Goal: Task Accomplishment & Management: Complete application form

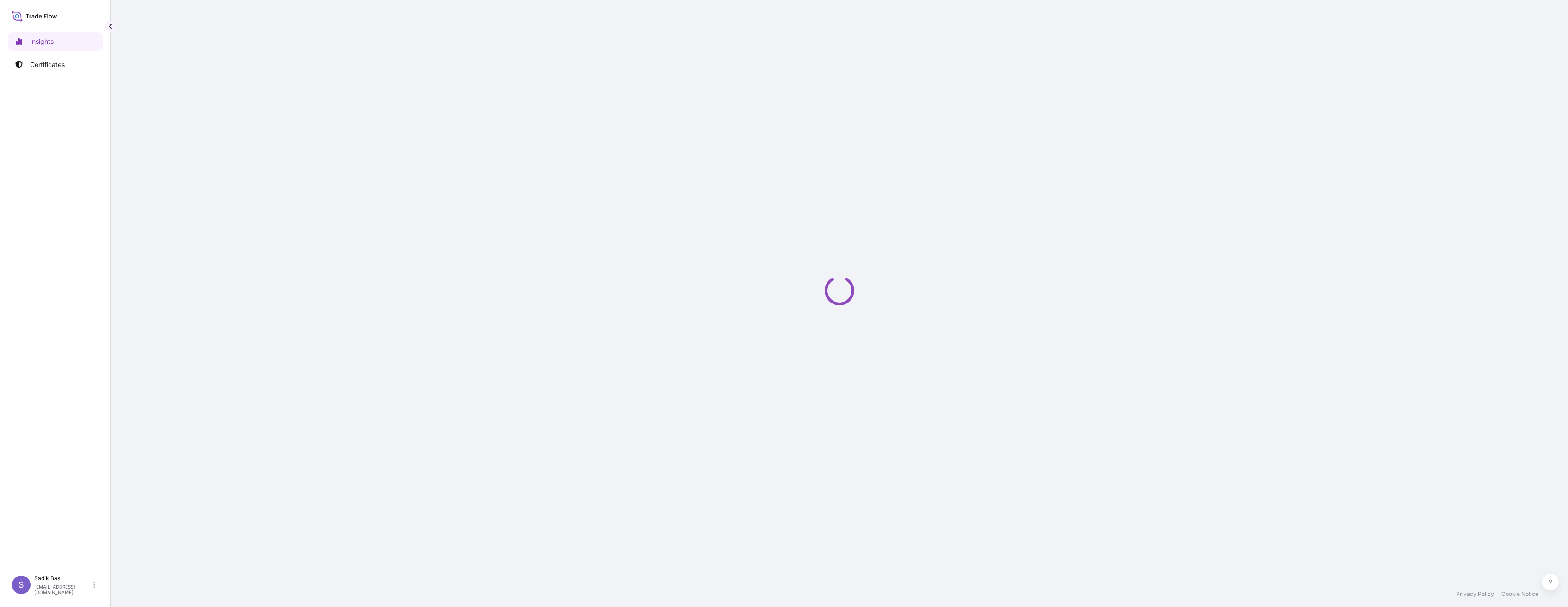
select select "2025"
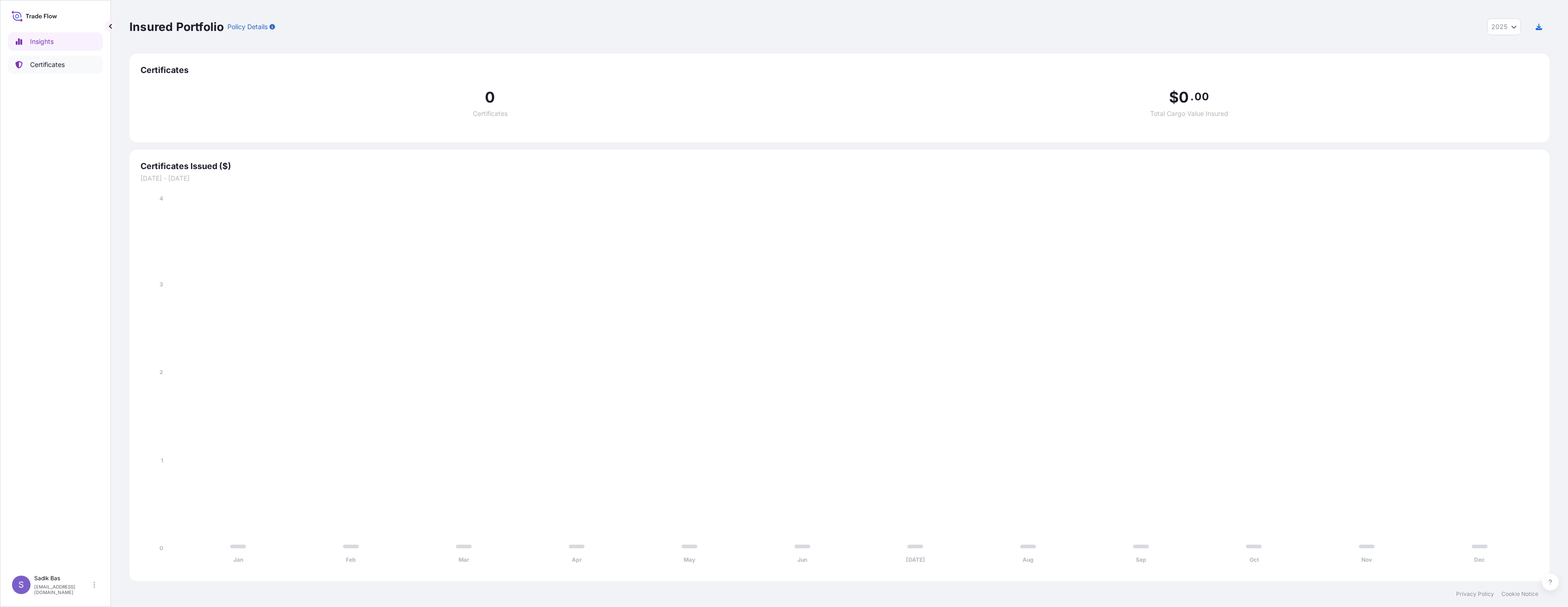
click at [53, 59] on link "Certificates" at bounding box center [55, 64] width 95 height 18
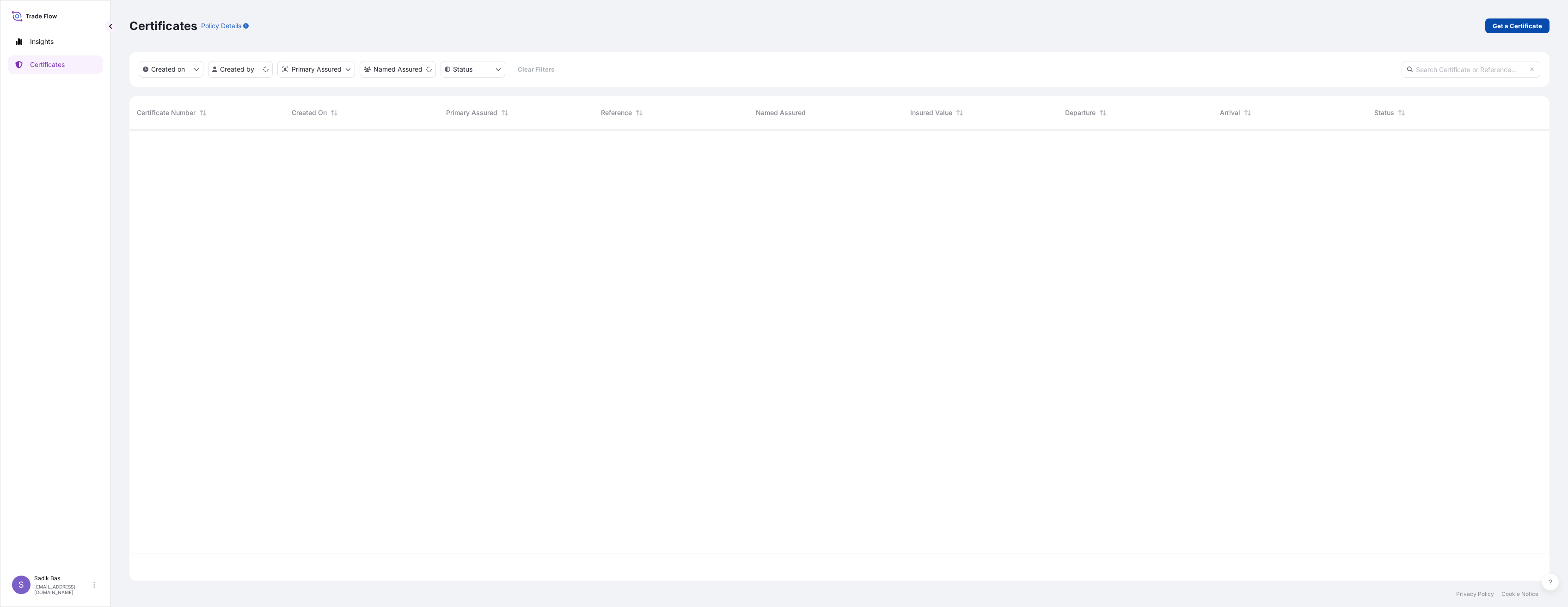
click at [1516, 24] on p "Get a Certificate" at bounding box center [1517, 26] width 49 height 9
select select "Sea"
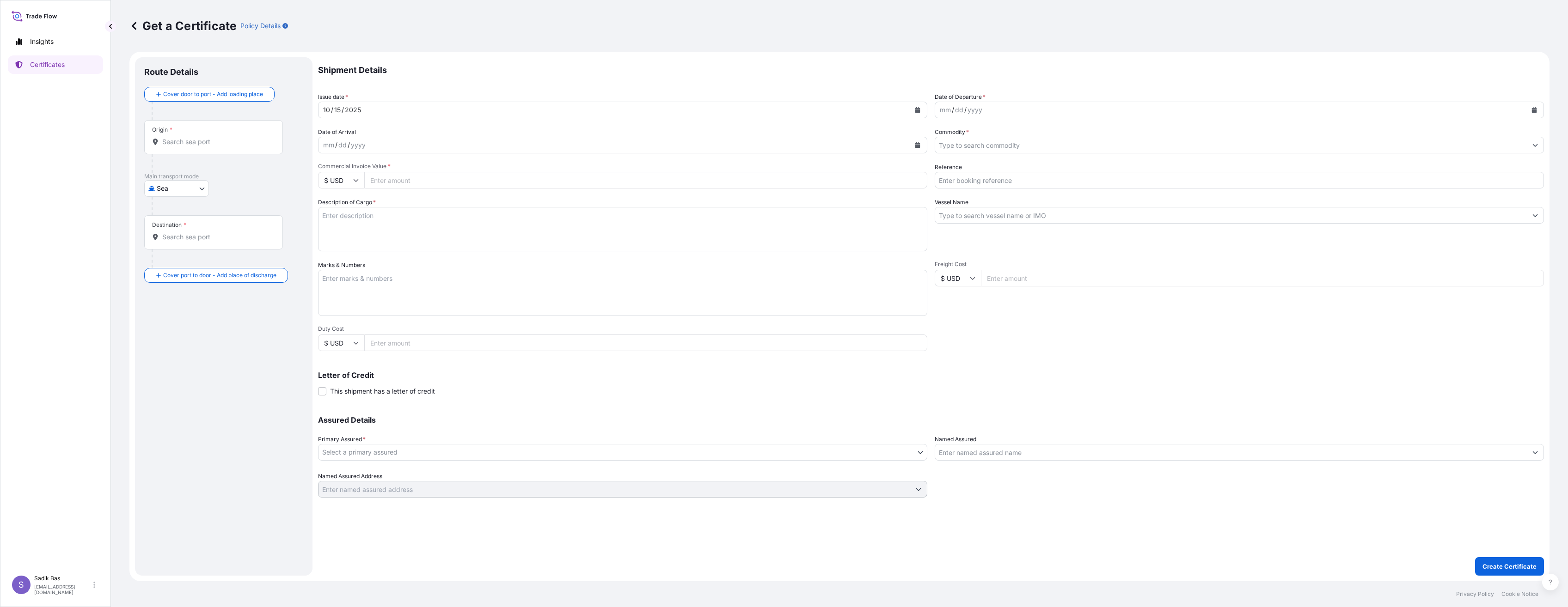
click at [971, 111] on div "yyyy" at bounding box center [975, 110] width 16 height 11
click at [1101, 111] on div "mm / dd / yyyy" at bounding box center [1231, 109] width 592 height 16
click at [1536, 111] on icon "Calendar" at bounding box center [1535, 109] width 5 height 5
click at [1018, 188] on div "9" at bounding box center [1021, 187] width 16 height 16
click at [534, 181] on input "Commercial Invoice Value *" at bounding box center [645, 180] width 563 height 16
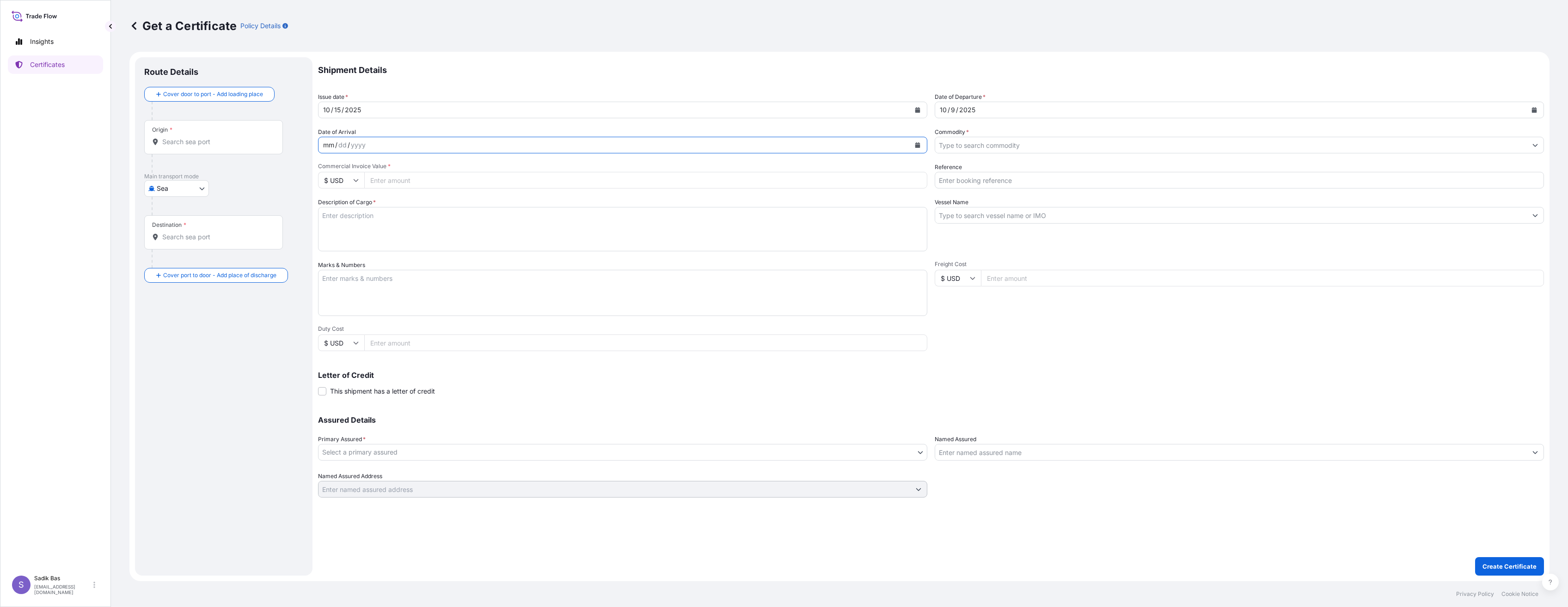
click at [554, 150] on div "mm / dd / yyyy" at bounding box center [614, 145] width 592 height 16
click at [914, 145] on button "Calendar" at bounding box center [917, 145] width 15 height 15
click at [367, 243] on div "14" at bounding box center [369, 240] width 16 height 16
click at [615, 185] on input "Commercial Invoice Value *" at bounding box center [645, 180] width 563 height 16
click at [357, 183] on input "$ USD" at bounding box center [341, 180] width 46 height 16
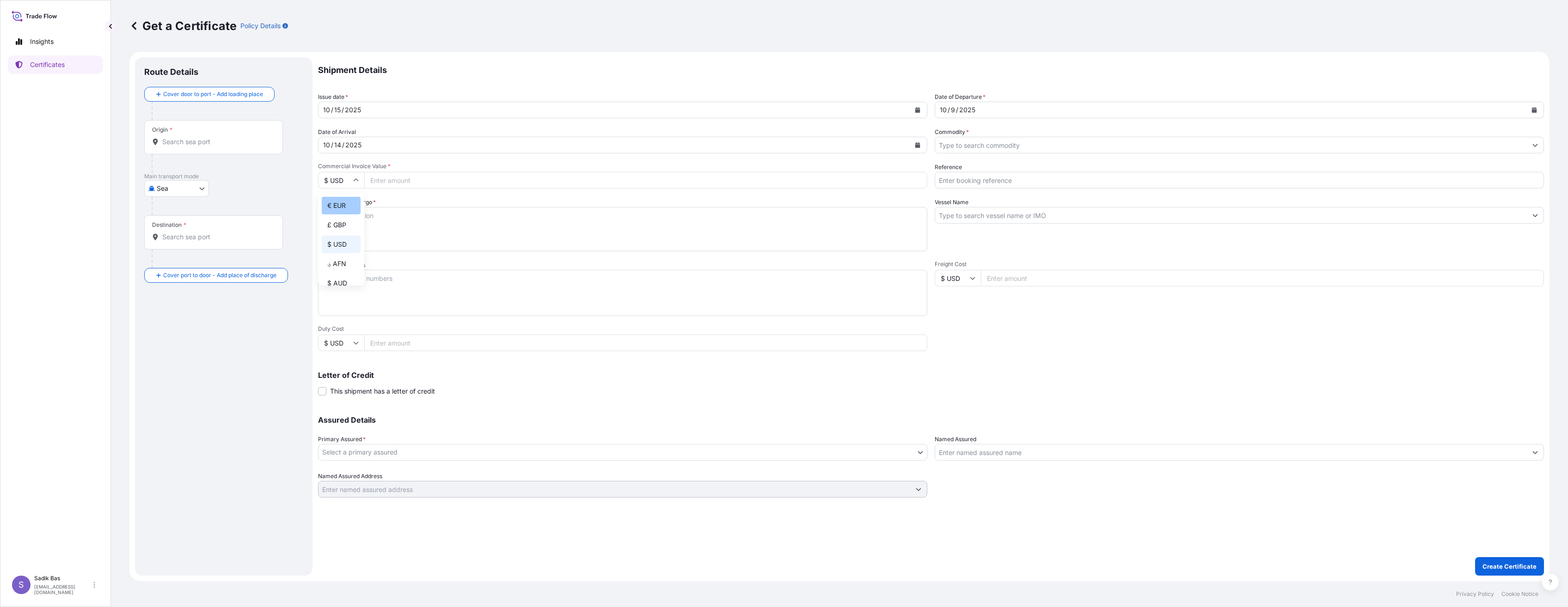
click at [342, 209] on div "€ EUR" at bounding box center [341, 206] width 39 height 18
type input "€ EUR"
click at [466, 177] on input "Commercial Invoice Value *" at bounding box center [645, 180] width 563 height 16
type input "12027.60"
click at [195, 134] on div "Origin *" at bounding box center [214, 137] width 139 height 34
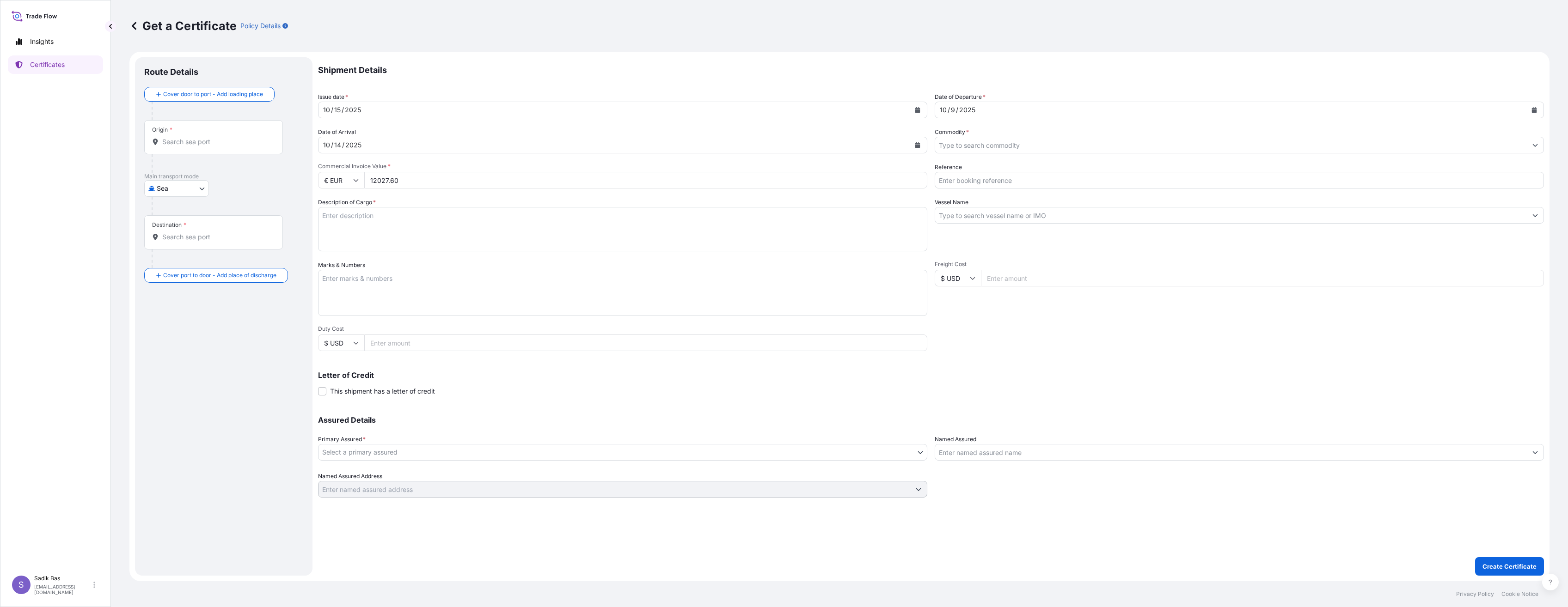
click at [195, 137] on input "Origin *" at bounding box center [217, 142] width 109 height 9
click at [226, 177] on span "Any port in this location" at bounding box center [209, 179] width 66 height 9
type input "[GEOGRAPHIC_DATA]"
click at [191, 215] on body "0 options available. 2 options available. Insights Certificates S Sadik Bas [EM…" at bounding box center [784, 304] width 1568 height 607
click at [173, 251] on span "Road" at bounding box center [170, 251] width 16 height 9
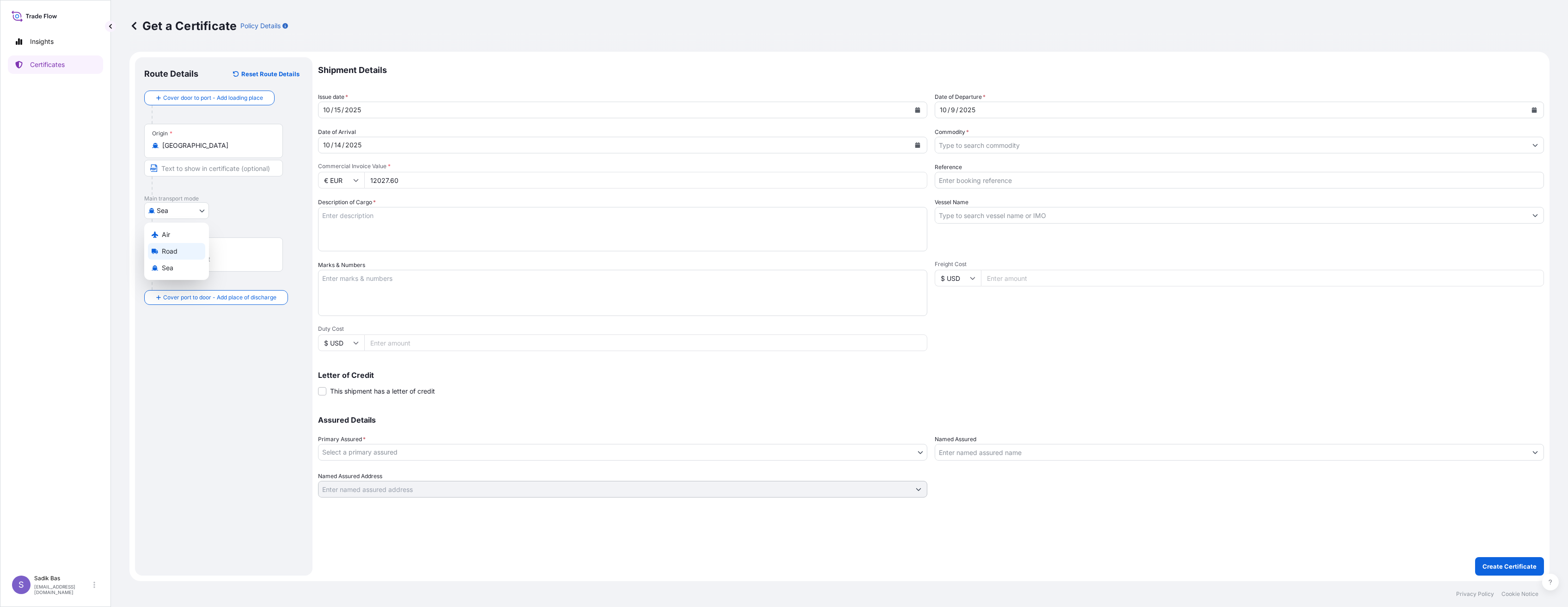
select select "Road"
click at [220, 198] on div "Destination *" at bounding box center [214, 203] width 139 height 34
click at [220, 203] on input "Destination *" at bounding box center [217, 207] width 109 height 9
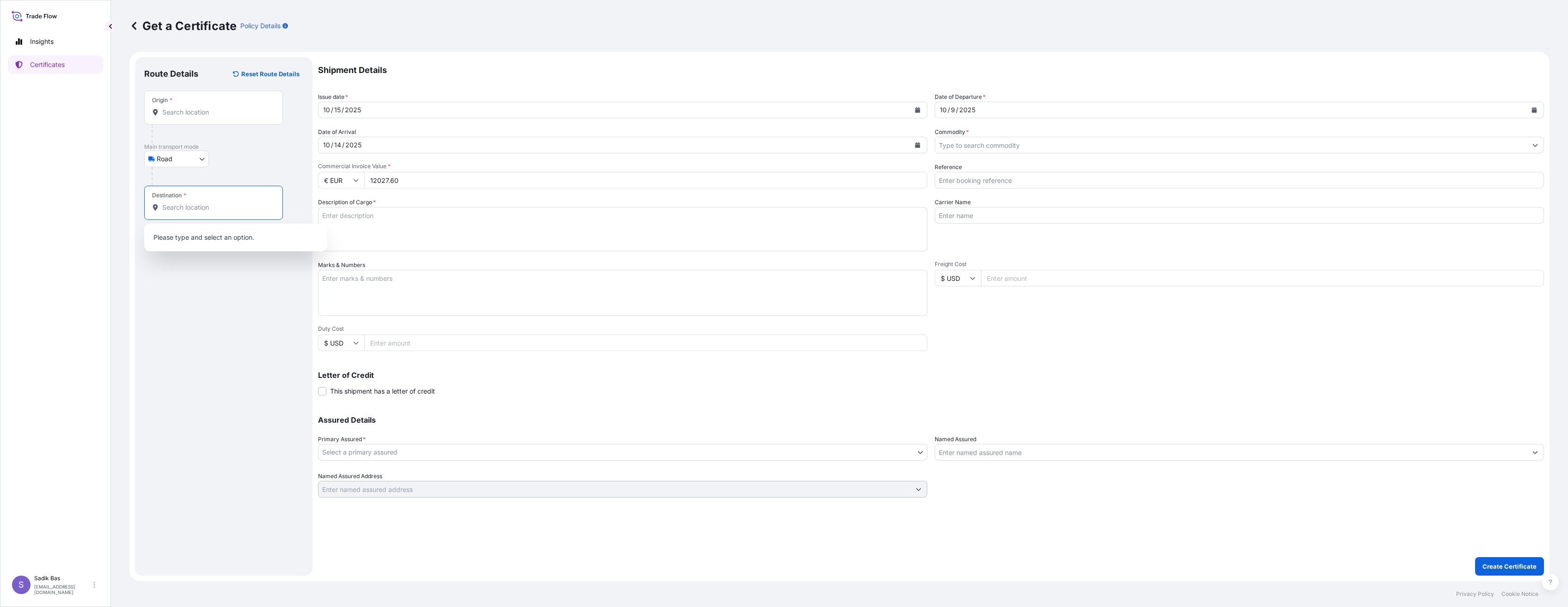
click at [207, 108] on input "Origin *" at bounding box center [217, 112] width 109 height 9
click at [212, 144] on div "[GEOGRAPHIC_DATA]" at bounding box center [236, 143] width 176 height 22
type input "[GEOGRAPHIC_DATA]"
click at [201, 229] on input "Destination * Please select a destination" at bounding box center [217, 226] width 109 height 9
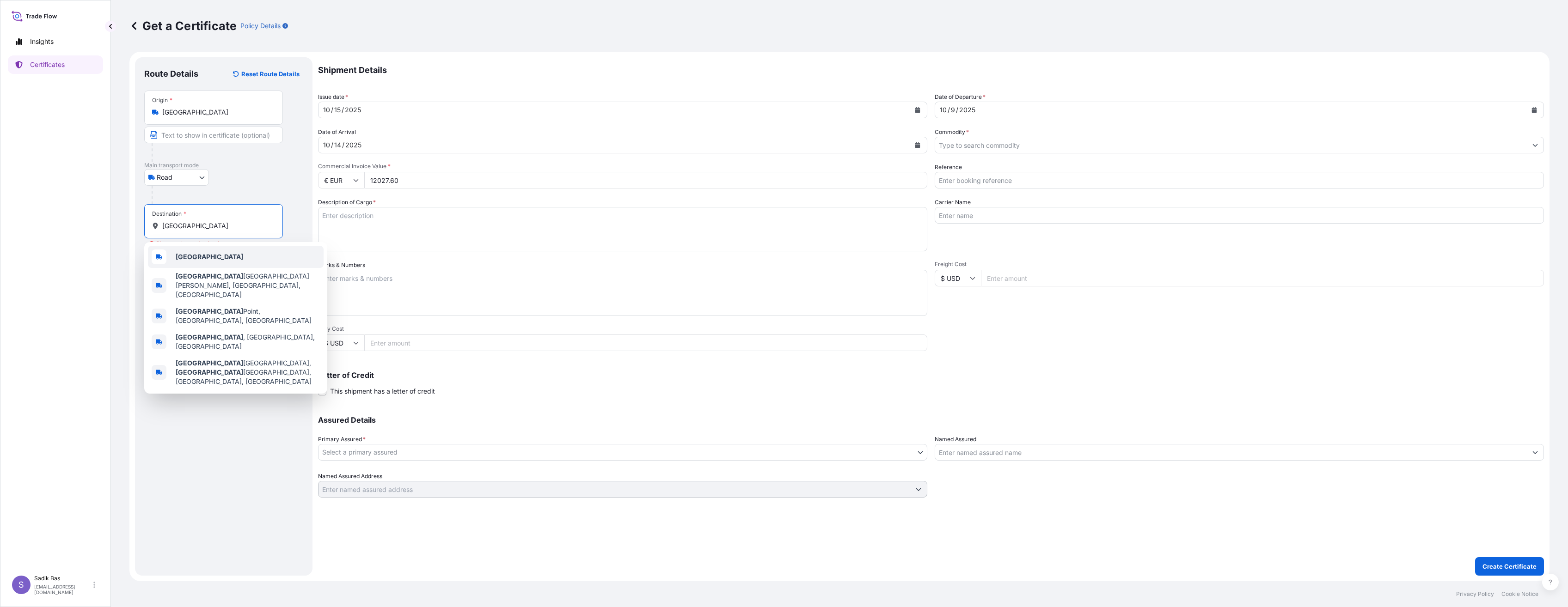
click at [224, 257] on div "[GEOGRAPHIC_DATA]" at bounding box center [236, 257] width 176 height 22
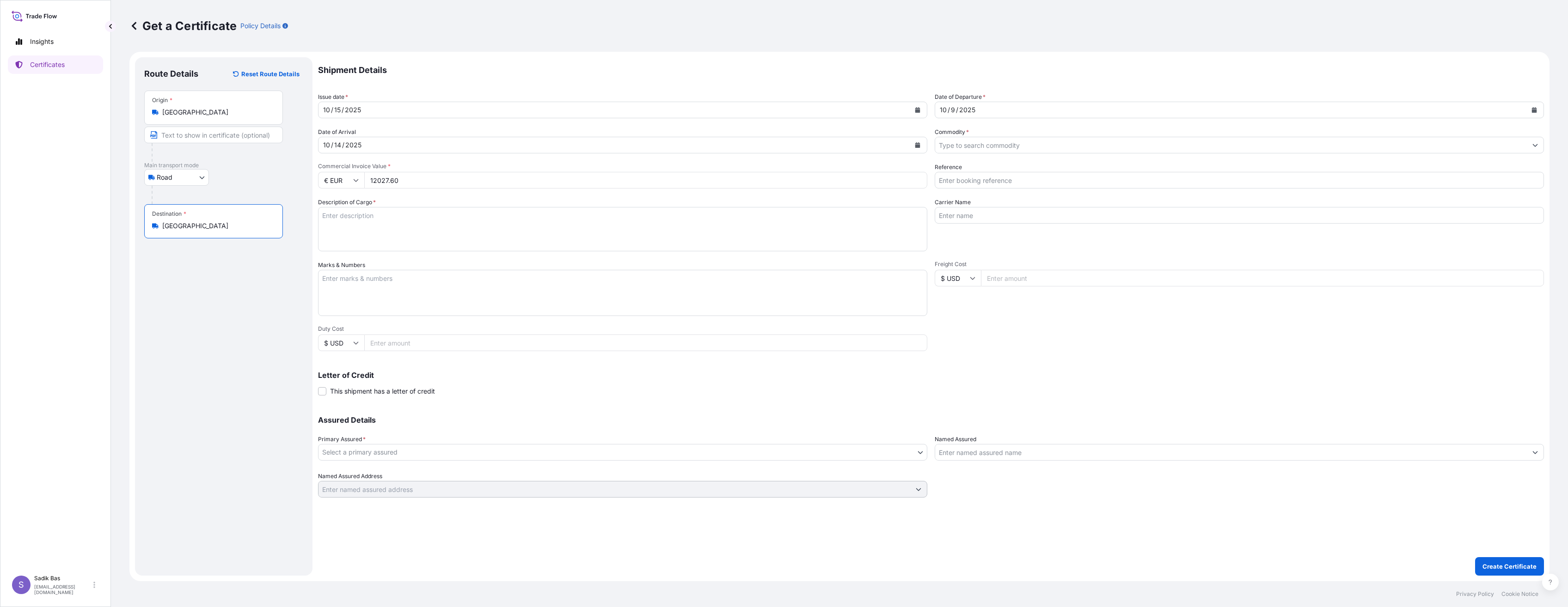
type input "[GEOGRAPHIC_DATA]"
click at [405, 212] on textarea "Description of Cargo *" at bounding box center [622, 229] width 609 height 44
click at [427, 291] on textarea "Marks & Numbers" at bounding box center [622, 293] width 609 height 46
click at [1031, 143] on input "Commodity *" at bounding box center [1231, 145] width 592 height 16
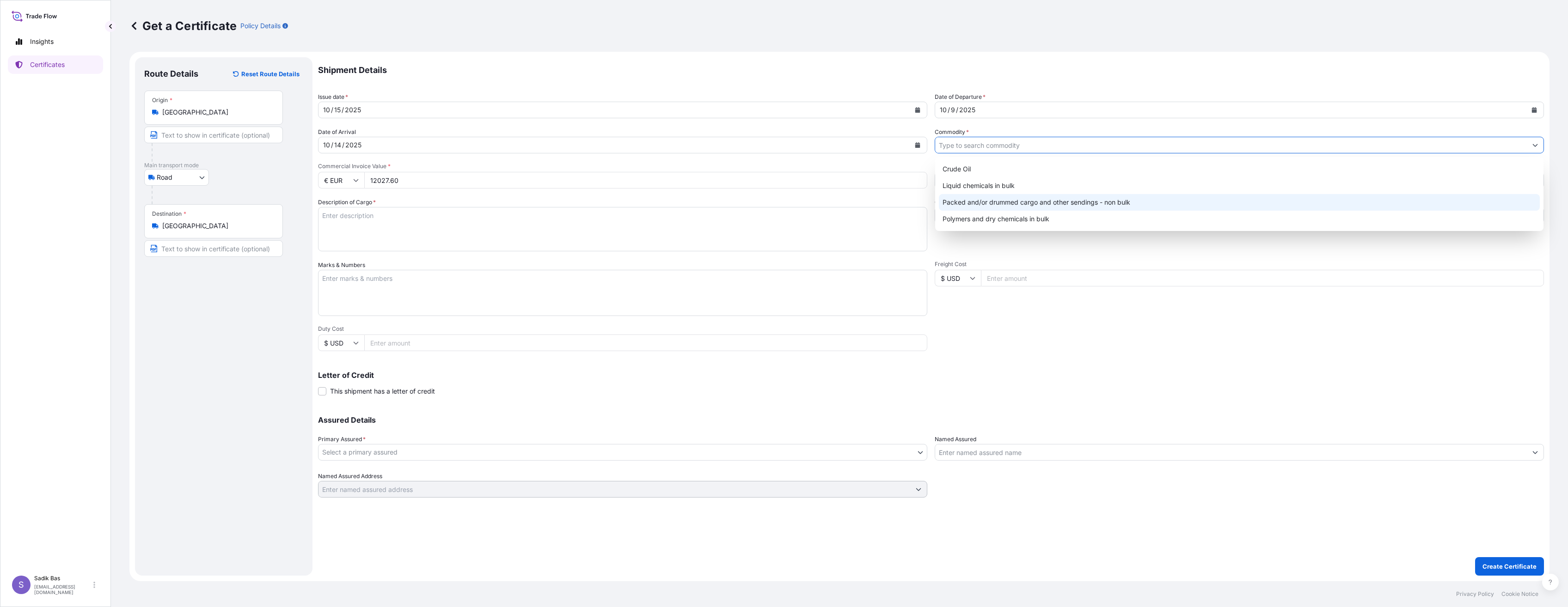
click at [1029, 209] on div "Packed and/or drummed cargo and other sendings - non bulk" at bounding box center [1239, 202] width 601 height 16
type input "Packed and/or drummed cargo and other sendings - non bulk"
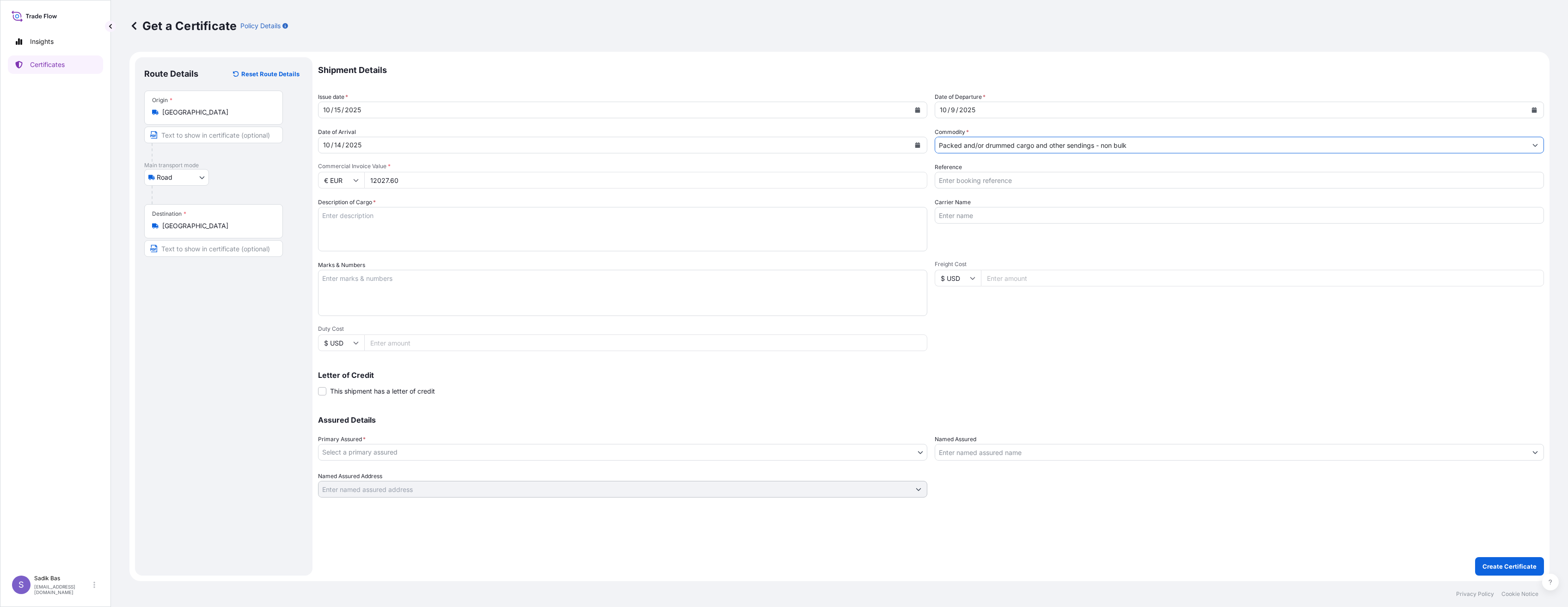
click at [1028, 178] on input "Reference" at bounding box center [1239, 180] width 609 height 16
paste input "4900890126"
type input "4900890126"
click at [1052, 215] on input "Carrier Name" at bounding box center [1239, 215] width 609 height 16
paste input "34 DJN 488"
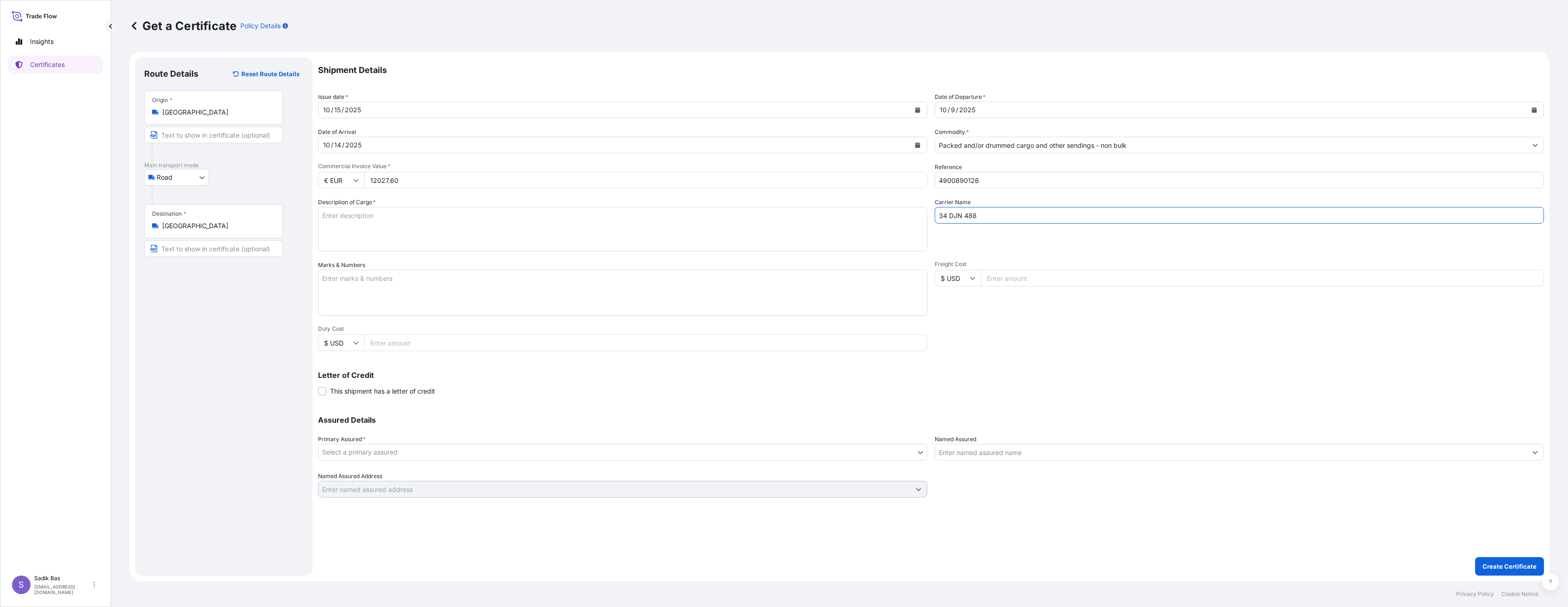
type input "34 DJN 488"
click at [439, 287] on textarea "Marks & Numbers" at bounding box center [622, 293] width 609 height 46
click at [455, 451] on body "Insights Certificates S Sadik Bas [EMAIL_ADDRESS][DOMAIN_NAME] Get a Certificat…" at bounding box center [784, 304] width 1568 height 607
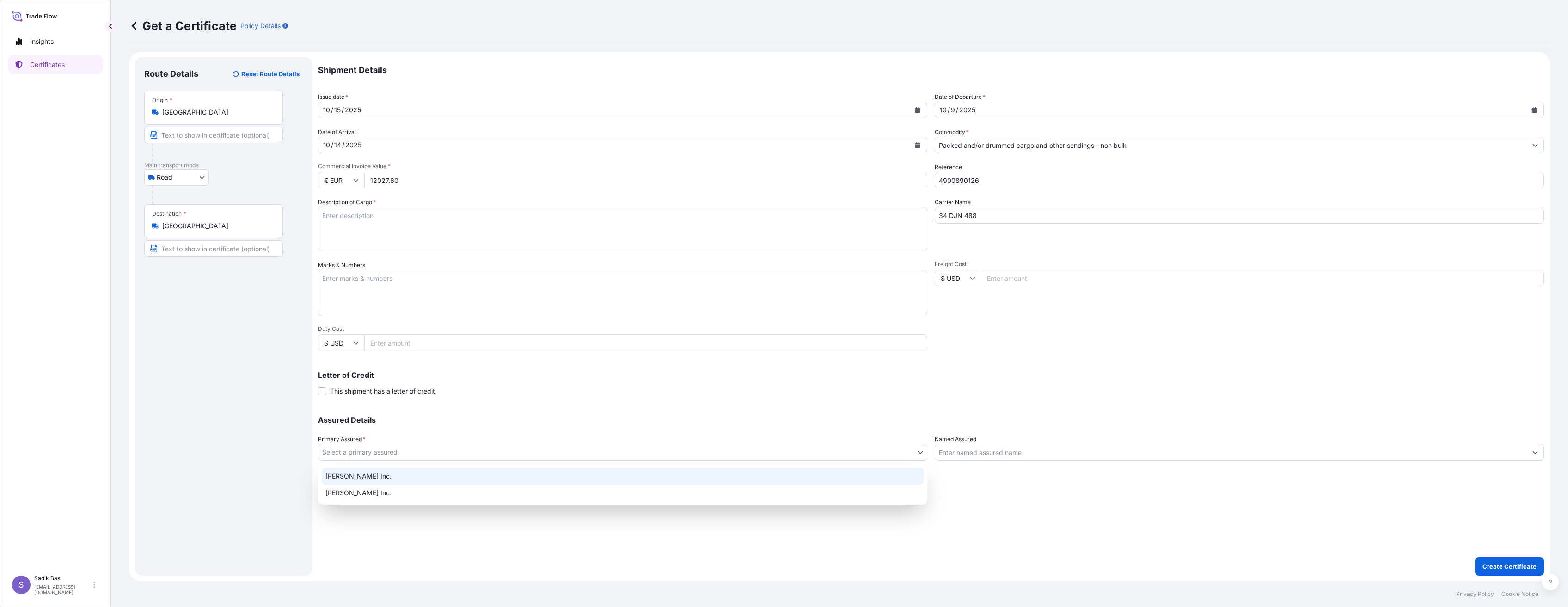
click at [408, 483] on div "[PERSON_NAME] Inc." at bounding box center [623, 476] width 602 height 16
select select "32015"
click at [1032, 452] on input "Named Assured" at bounding box center [1231, 452] width 592 height 16
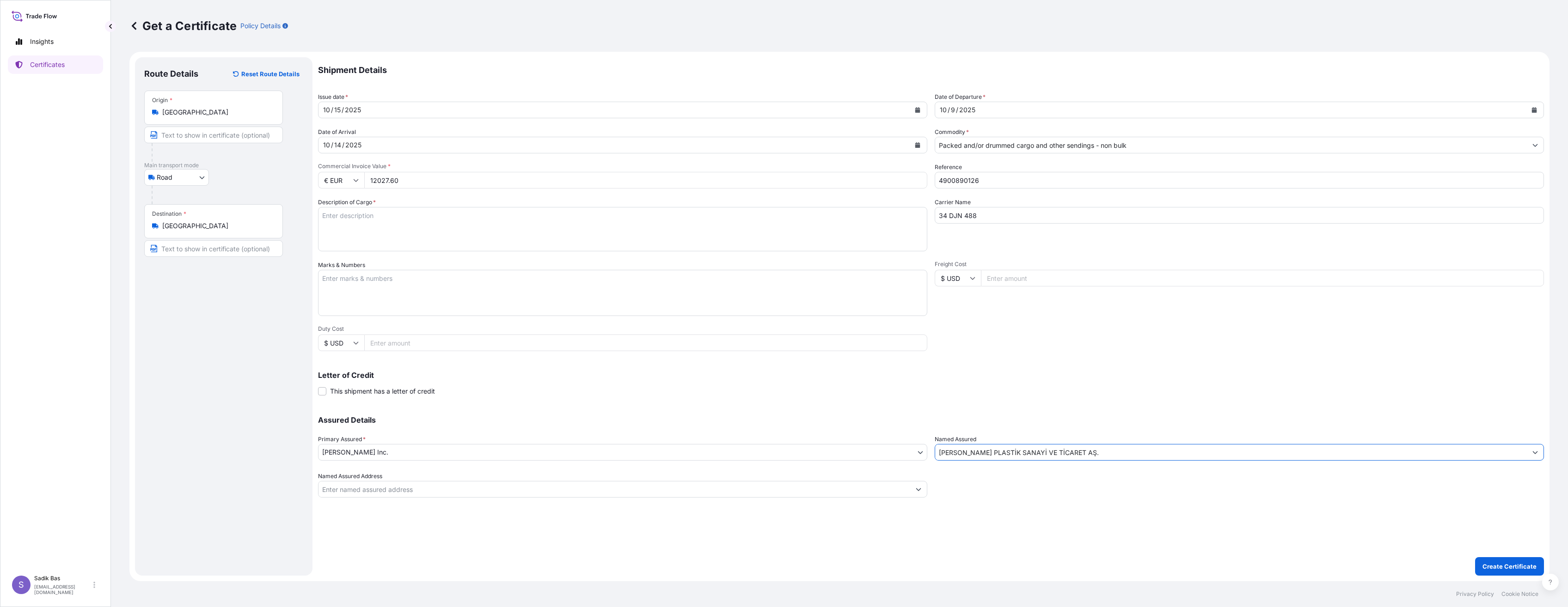
type input "[PERSON_NAME] PLASTİK SANAYİ VE TİCARET AŞ."
click at [1014, 516] on div "Shipment Details Issue date * [DATE] Date of Departure * [DATE] Date of Arrival…" at bounding box center [931, 316] width 1226 height 518
click at [360, 210] on textarea "Description of Cargo *" at bounding box center [622, 229] width 609 height 44
paste textarea "180 KAP"
paste textarea "3705.3 KG"
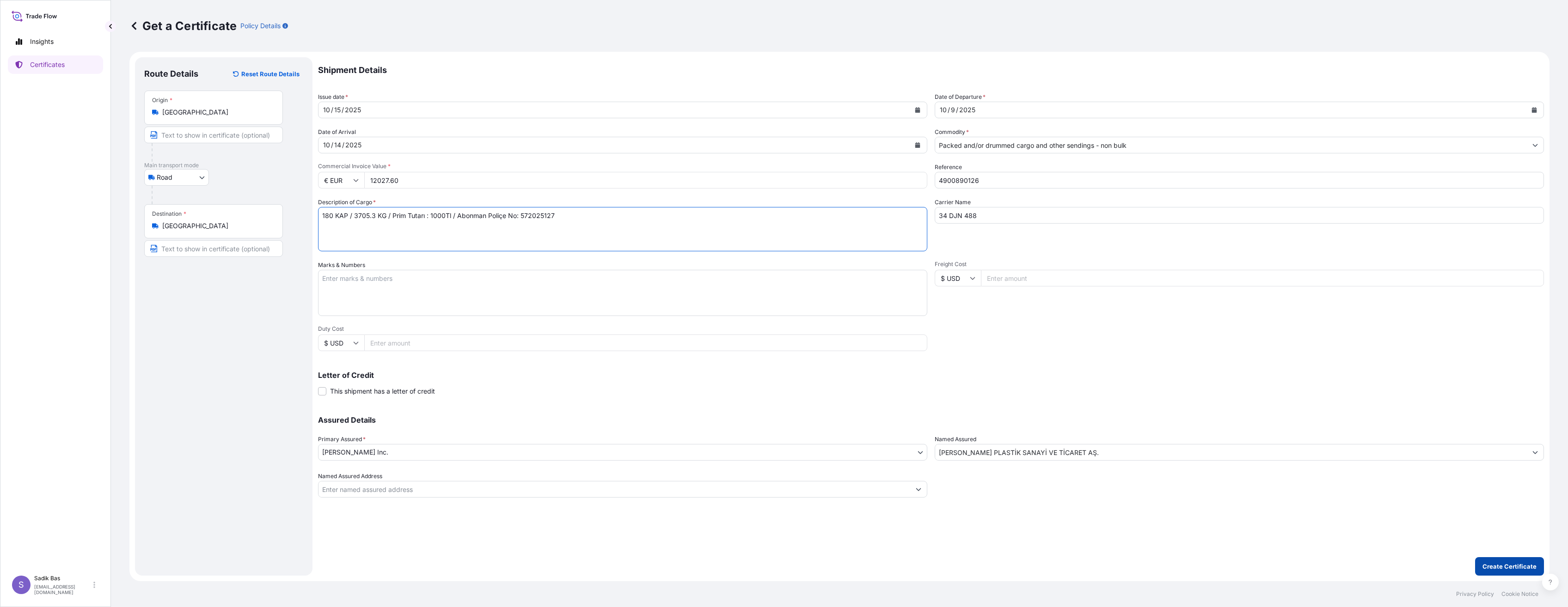
type textarea "180 KAP / 3705.3 KG / Prim Tutarı : 1000Tl / Abonman Poliçe No: 572025127"
click at [1511, 567] on p "Create Certificate" at bounding box center [1510, 566] width 54 height 9
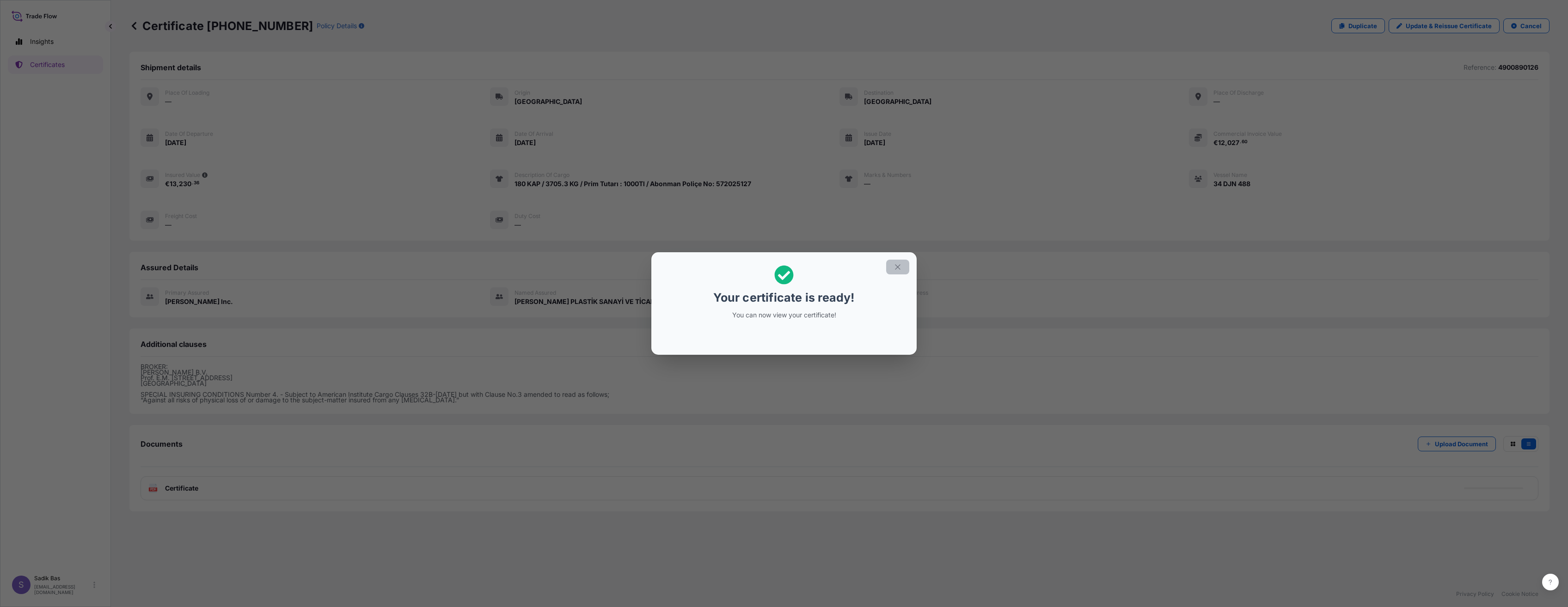
click at [902, 267] on button "button" at bounding box center [898, 267] width 23 height 15
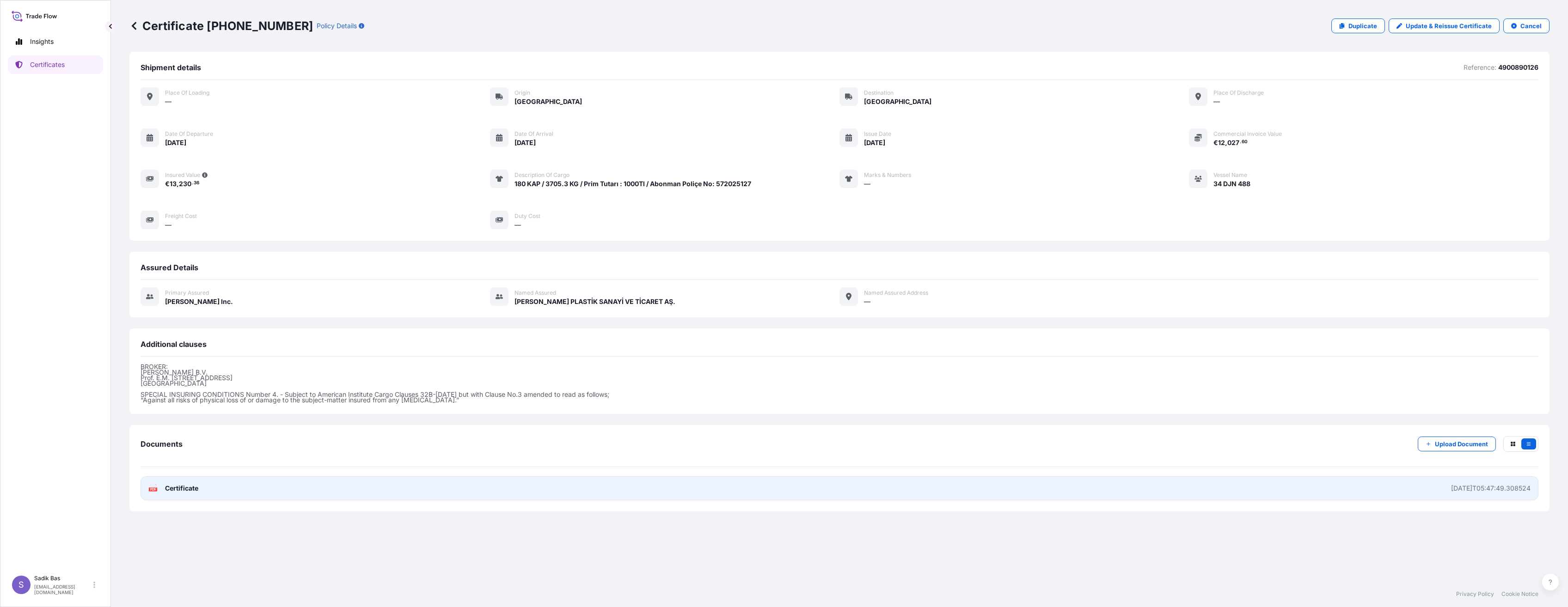
click at [158, 491] on div "PDF Certificate" at bounding box center [173, 488] width 50 height 9
